Goal: Task Accomplishment & Management: Manage account settings

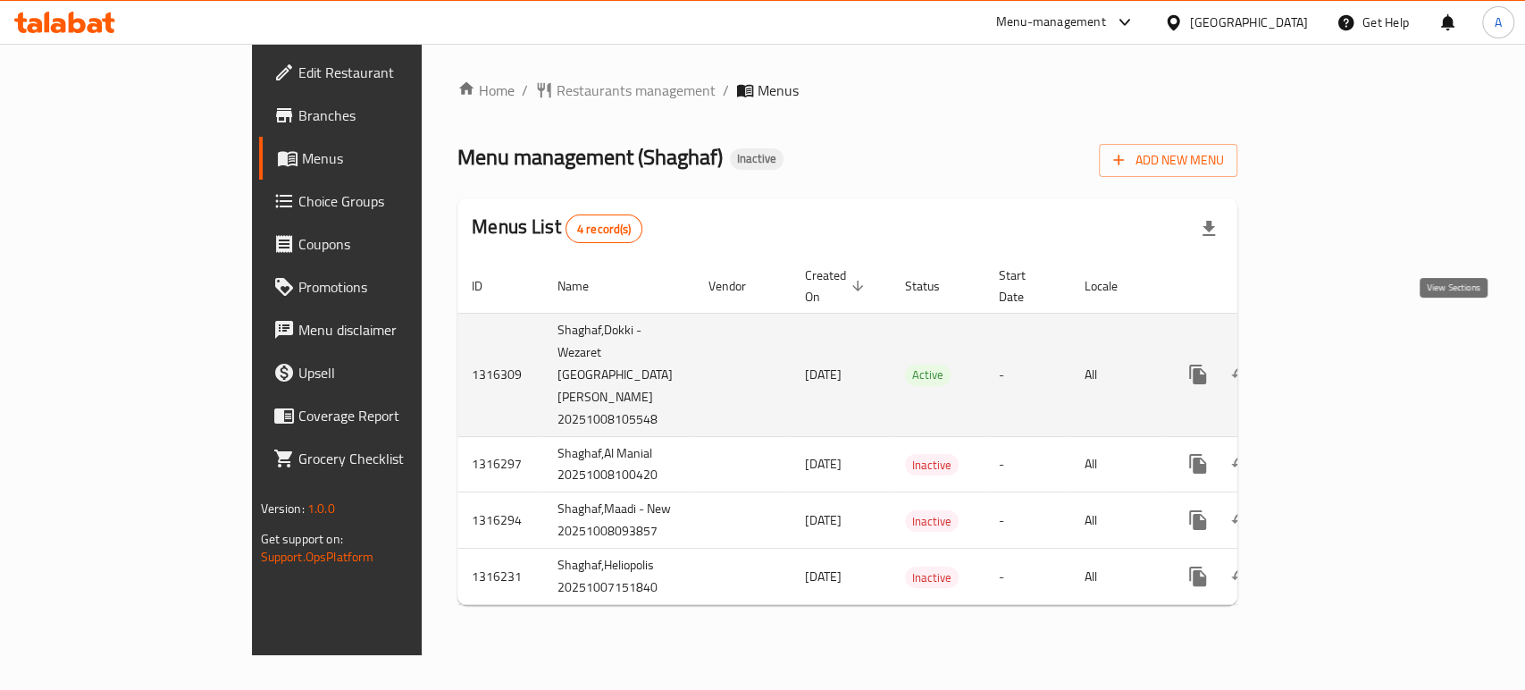
click at [1348, 353] on link "enhanced table" at bounding box center [1327, 374] width 43 height 43
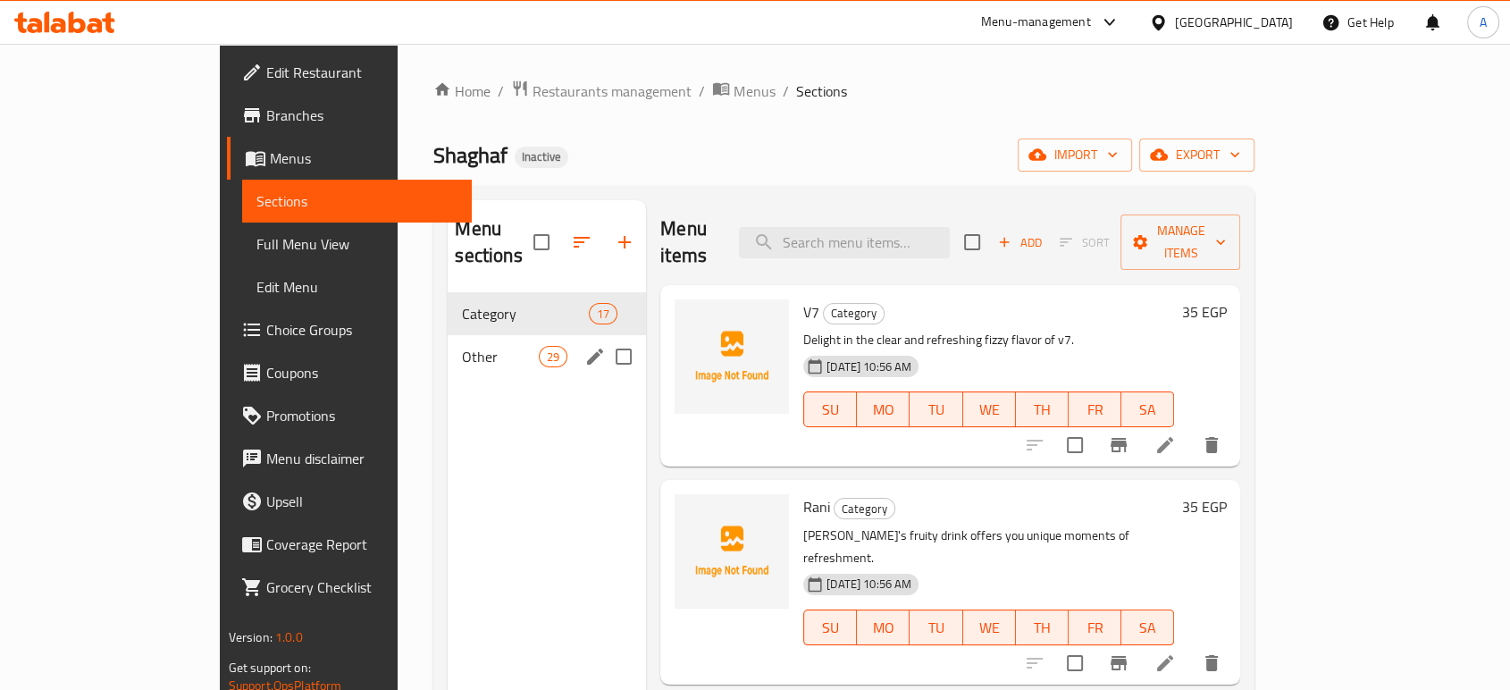
click at [448, 340] on div "Other 29" at bounding box center [547, 356] width 198 height 43
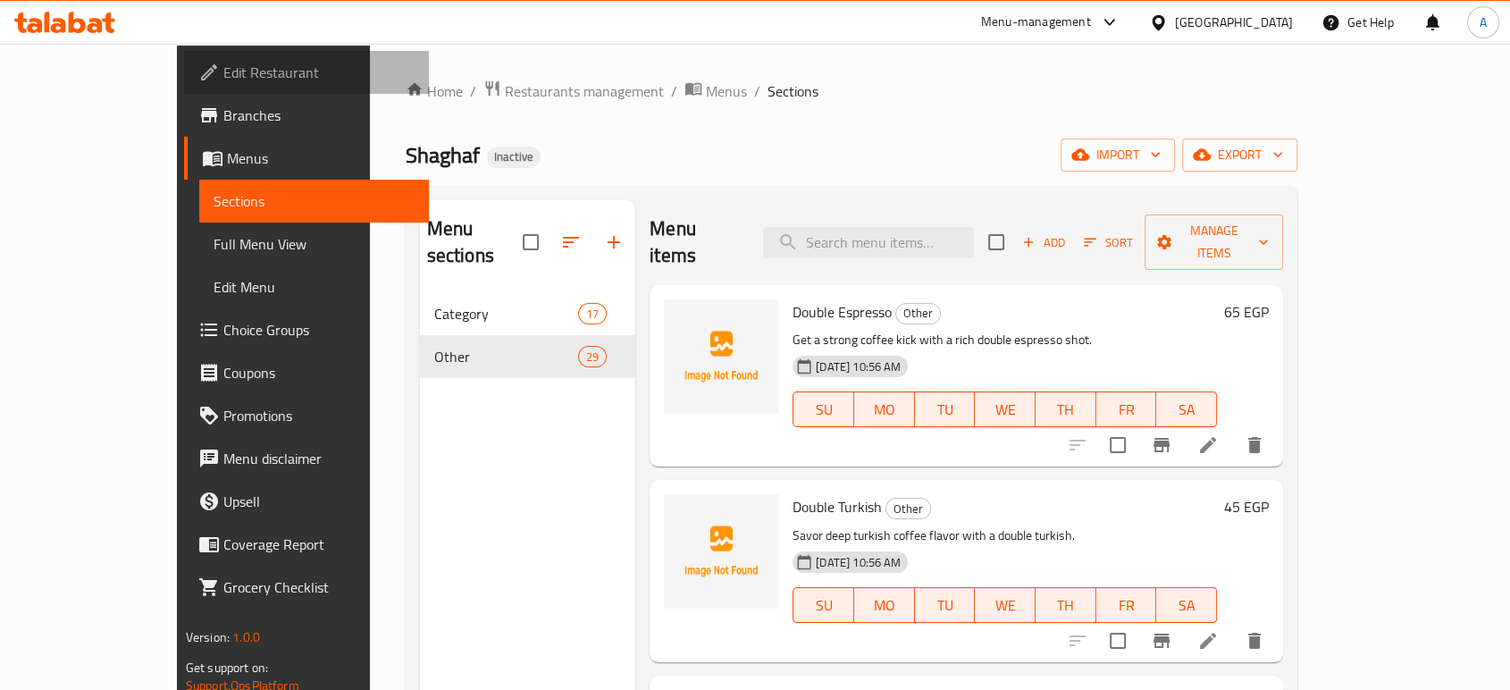
click at [223, 64] on span "Edit Restaurant" at bounding box center [318, 72] width 191 height 21
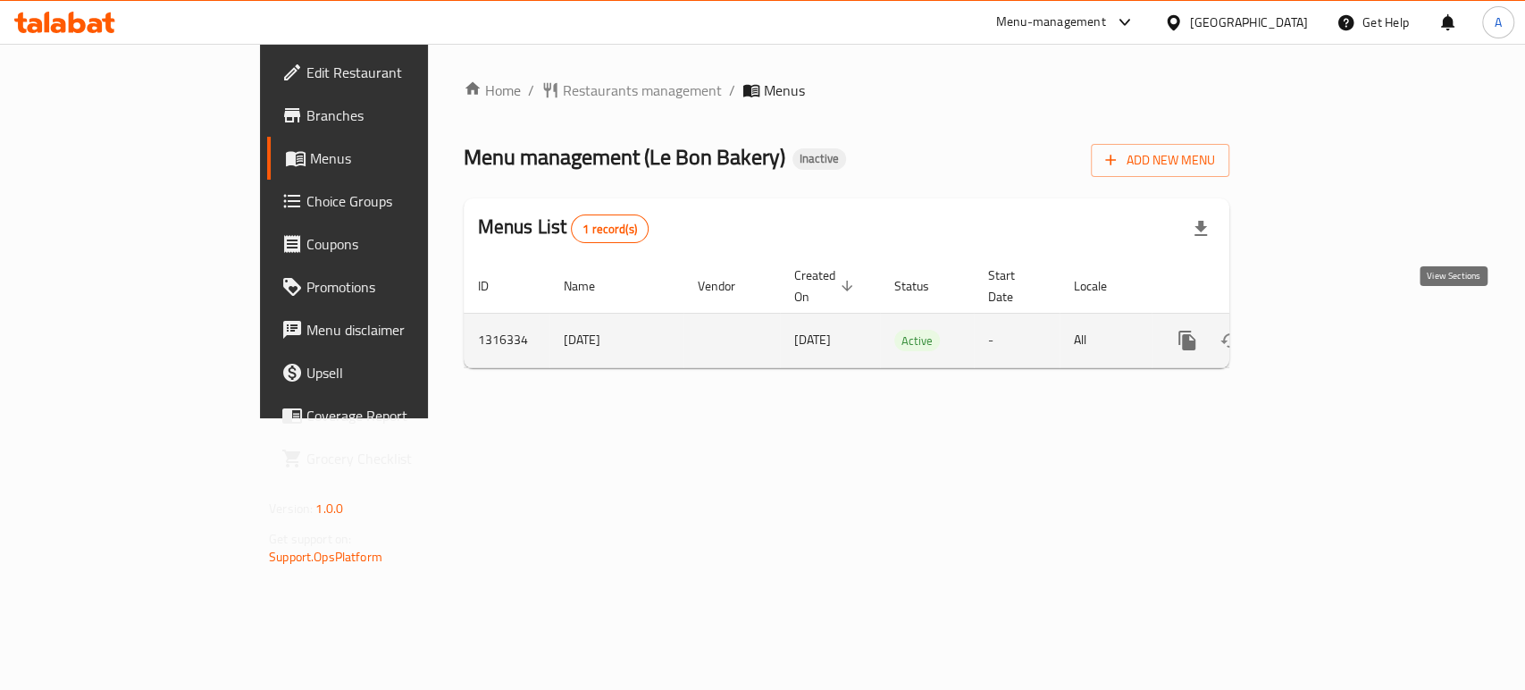
click at [1327, 330] on icon "enhanced table" at bounding box center [1316, 340] width 21 height 21
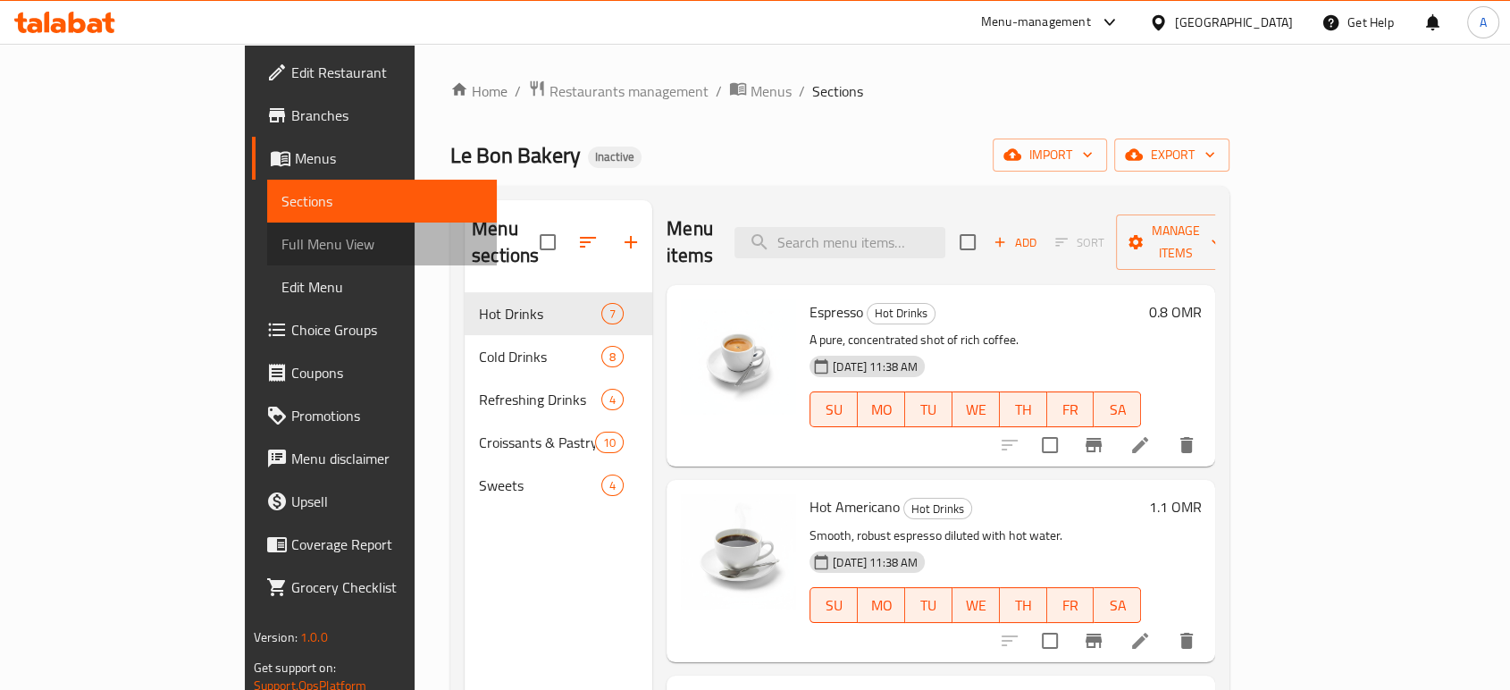
click at [281, 250] on span "Full Menu View" at bounding box center [381, 243] width 201 height 21
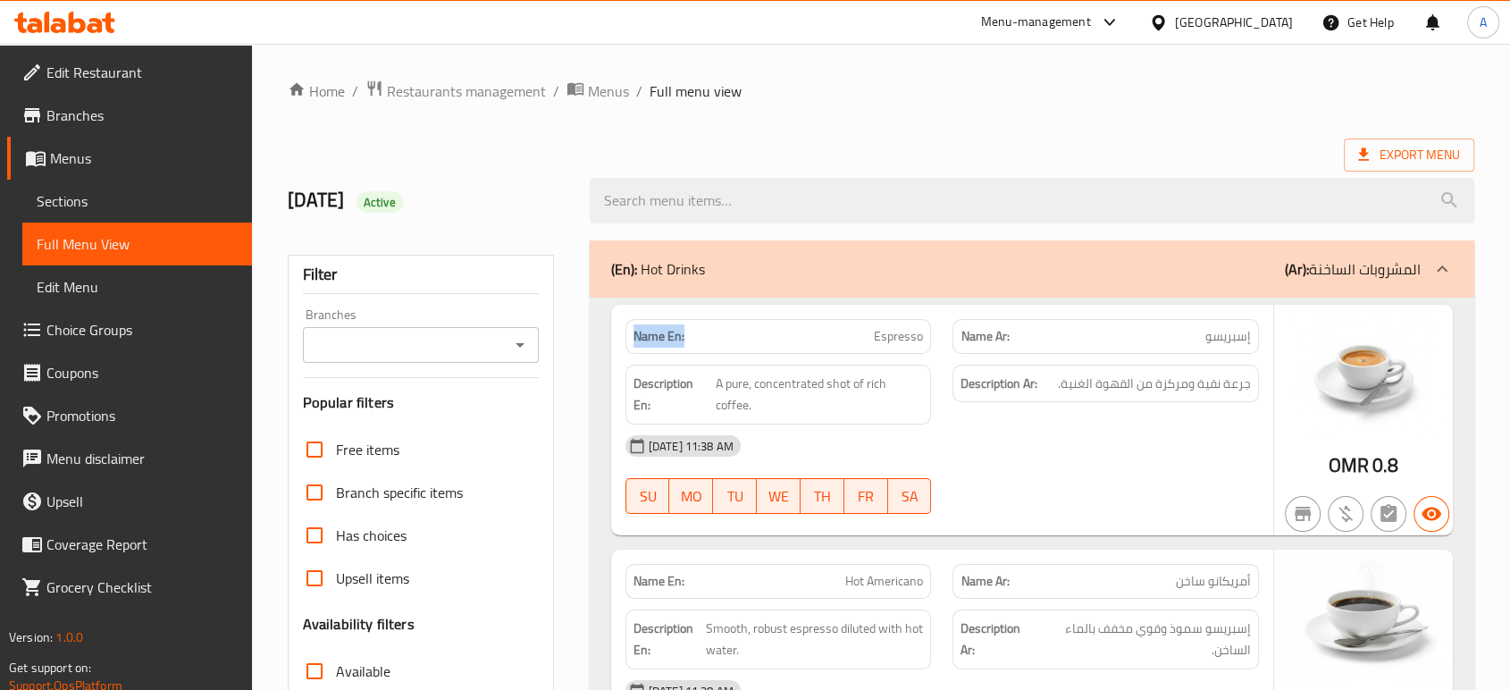
drag, startPoint x: 693, startPoint y: 336, endPoint x: 606, endPoint y: 338, distance: 87.6
copy strong "Name En:"
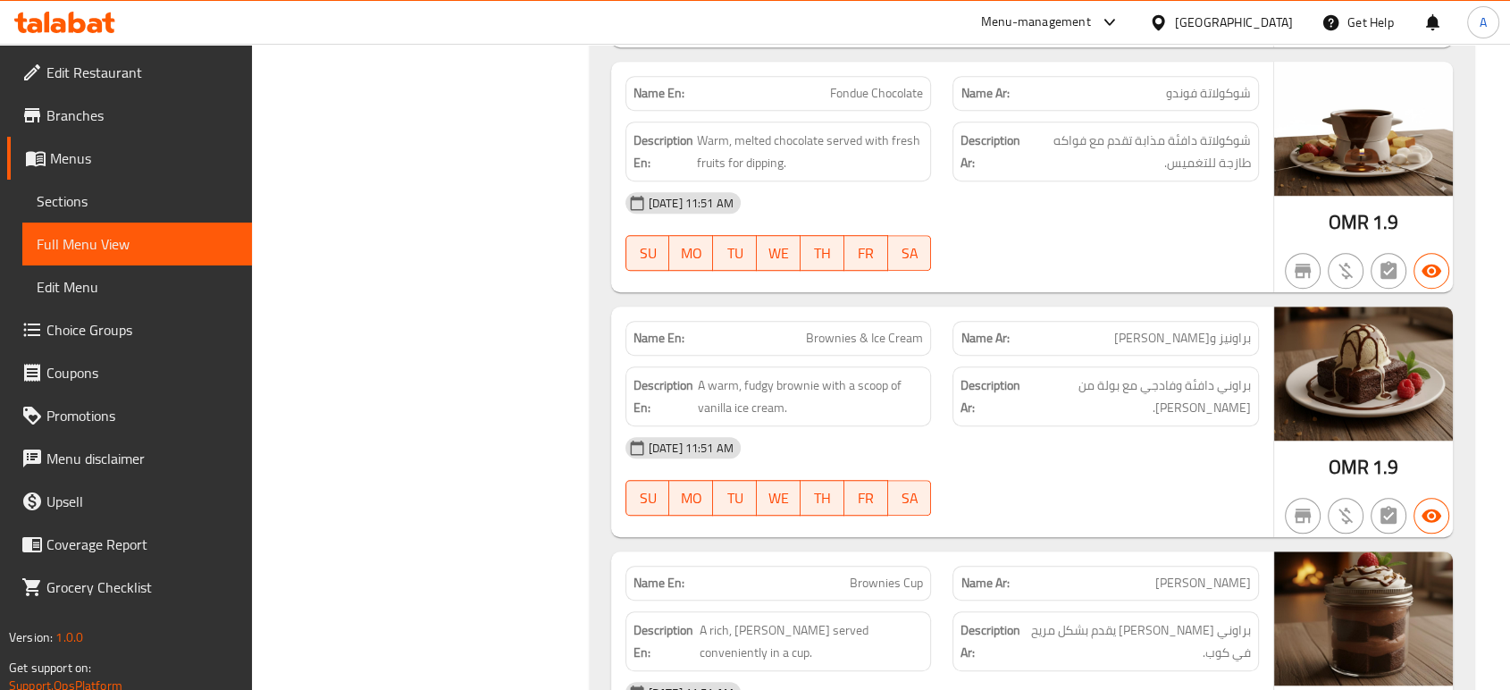
scroll to position [8094, 0]
